Goal: Entertainment & Leisure: Consume media (video, audio)

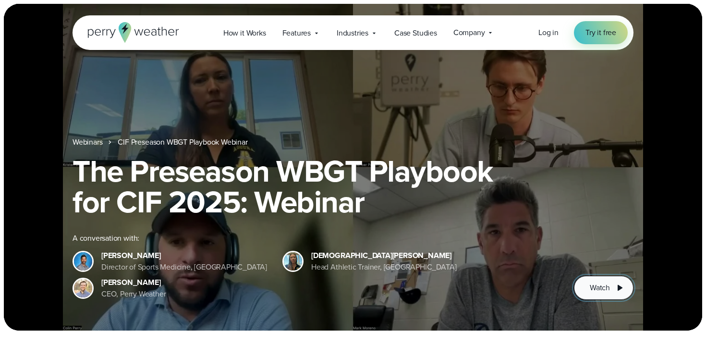
click at [610, 280] on button "Watch" at bounding box center [604, 288] width 60 height 24
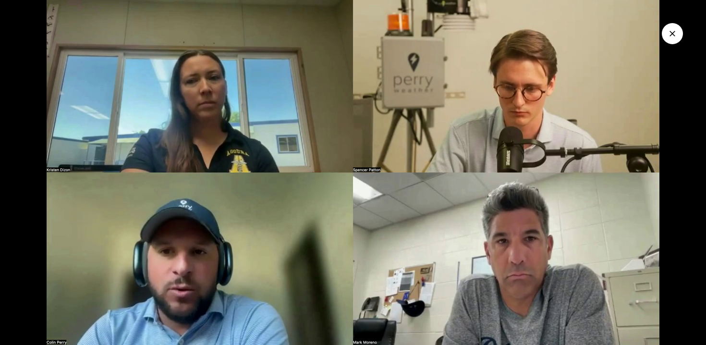
click at [669, 36] on icon "Close Video" at bounding box center [672, 34] width 10 height 10
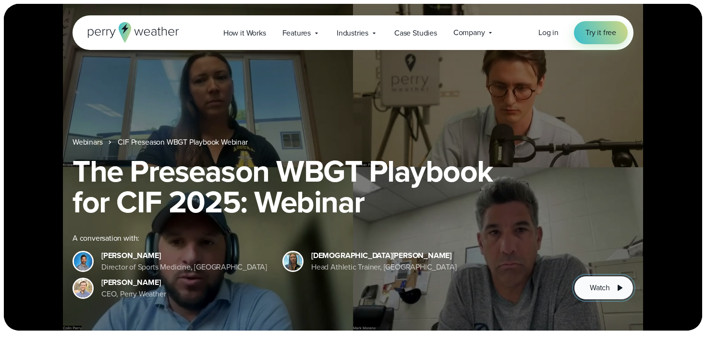
click at [611, 287] on button "Watch" at bounding box center [604, 288] width 60 height 24
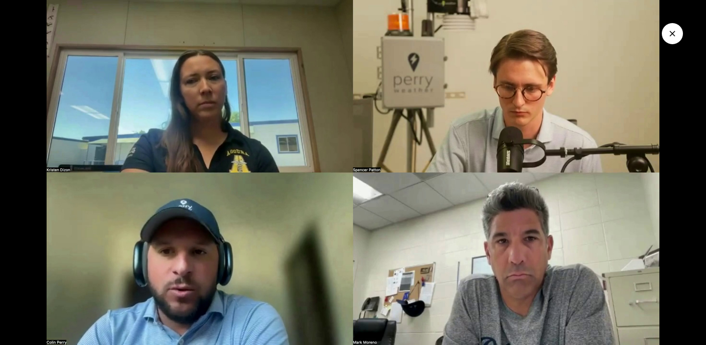
click at [673, 30] on icon "Close Video" at bounding box center [672, 34] width 10 height 10
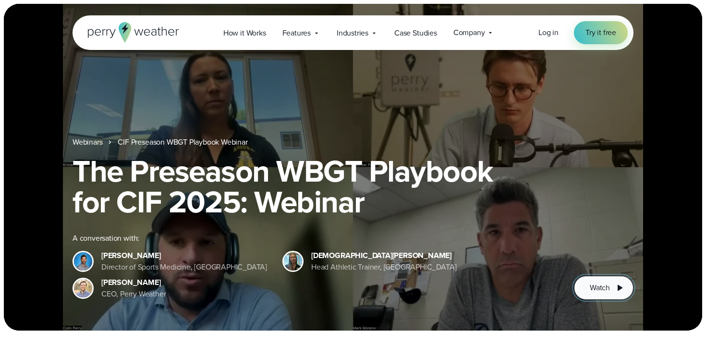
click at [585, 291] on button "Watch" at bounding box center [604, 288] width 60 height 24
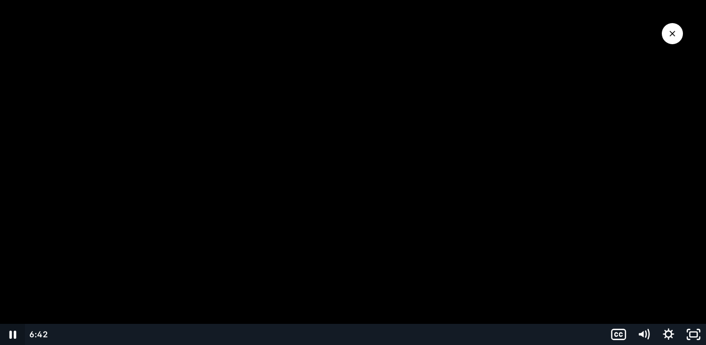
click at [14, 333] on icon "Pause" at bounding box center [13, 334] width 7 height 8
